Goal: Information Seeking & Learning: Learn about a topic

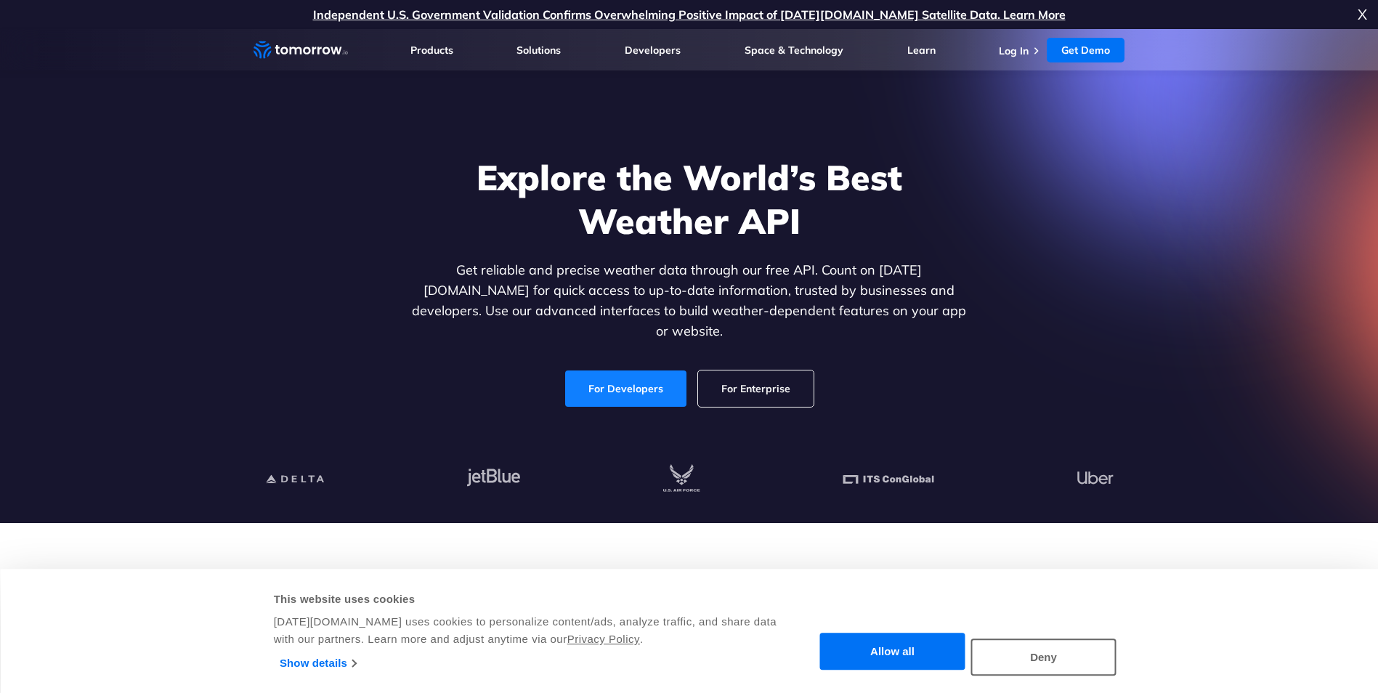
click at [621, 374] on link "For Developers" at bounding box center [625, 388] width 121 height 36
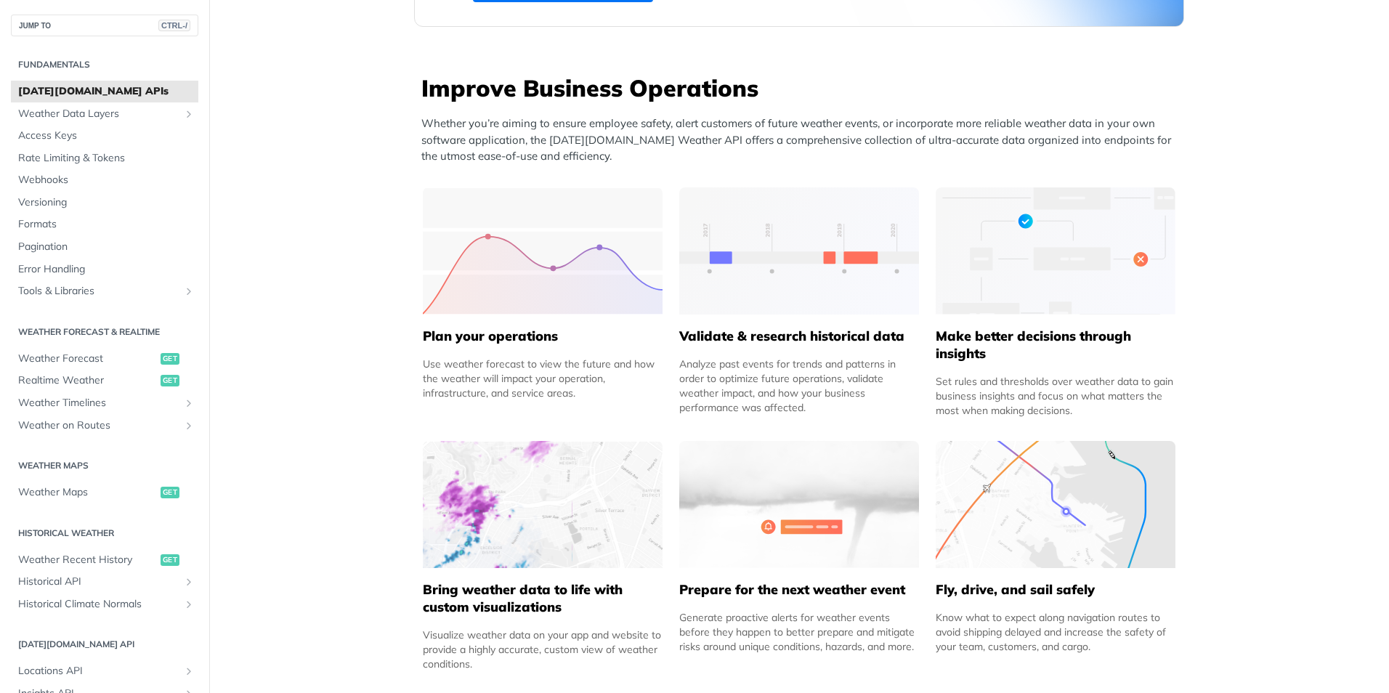
scroll to position [508, 0]
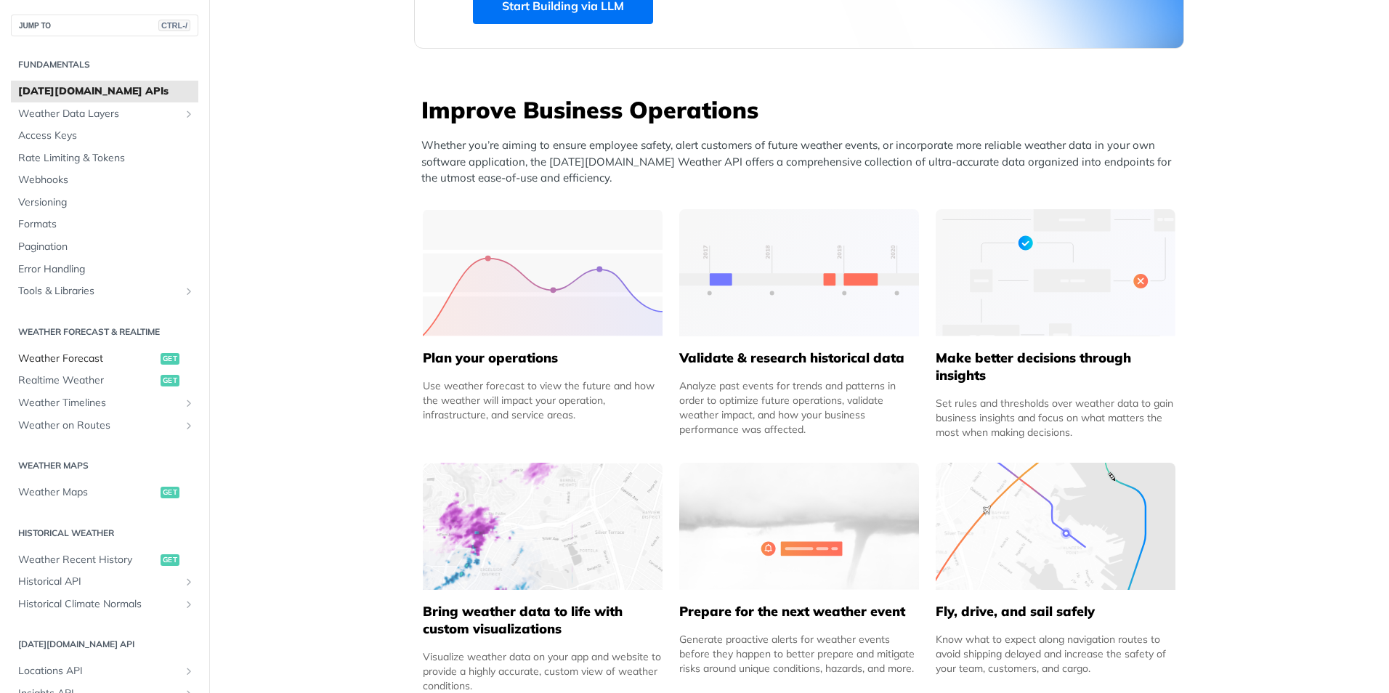
click at [70, 357] on span "Weather Forecast" at bounding box center [87, 358] width 139 height 15
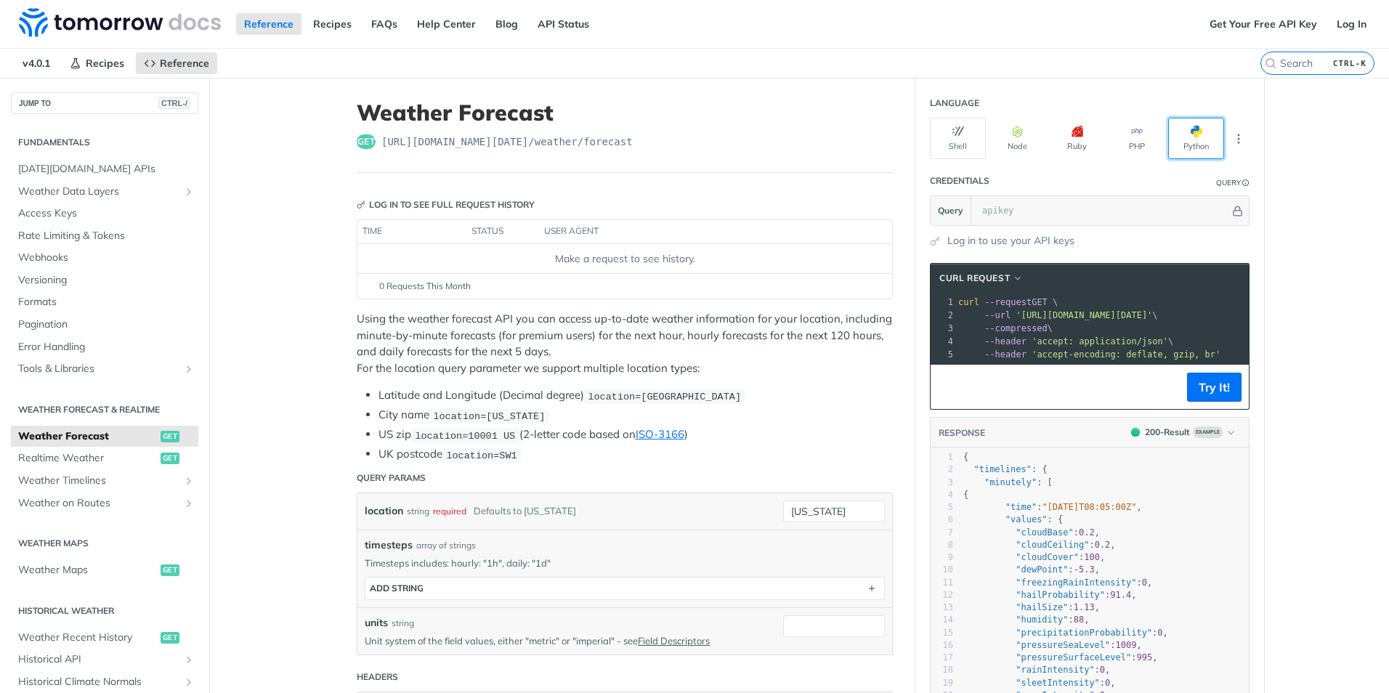
click at [1185, 142] on button "Python" at bounding box center [1196, 138] width 56 height 41
